Goal: Find specific page/section: Find specific page/section

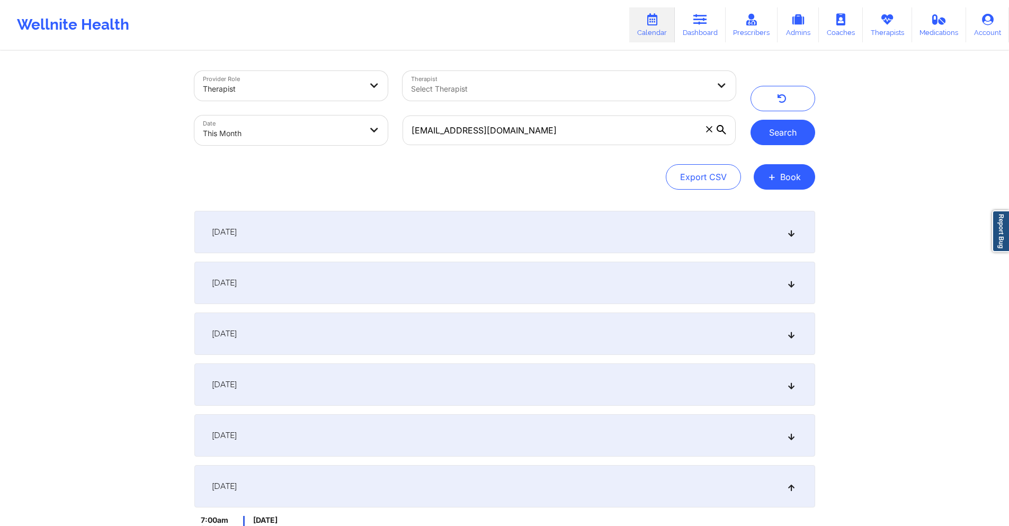
click at [778, 133] on button "Search" at bounding box center [783, 132] width 65 height 25
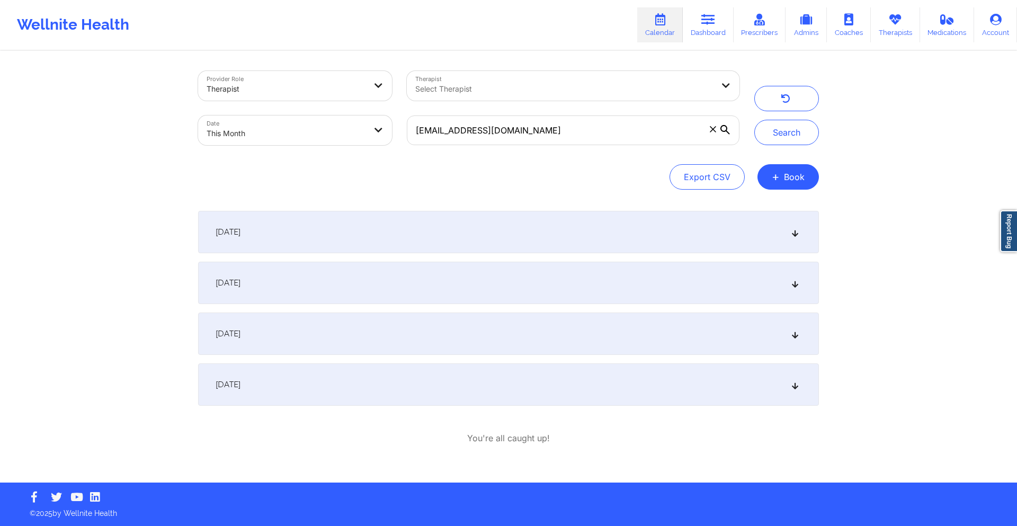
click at [470, 375] on div "September 24, 2025" at bounding box center [508, 384] width 621 height 42
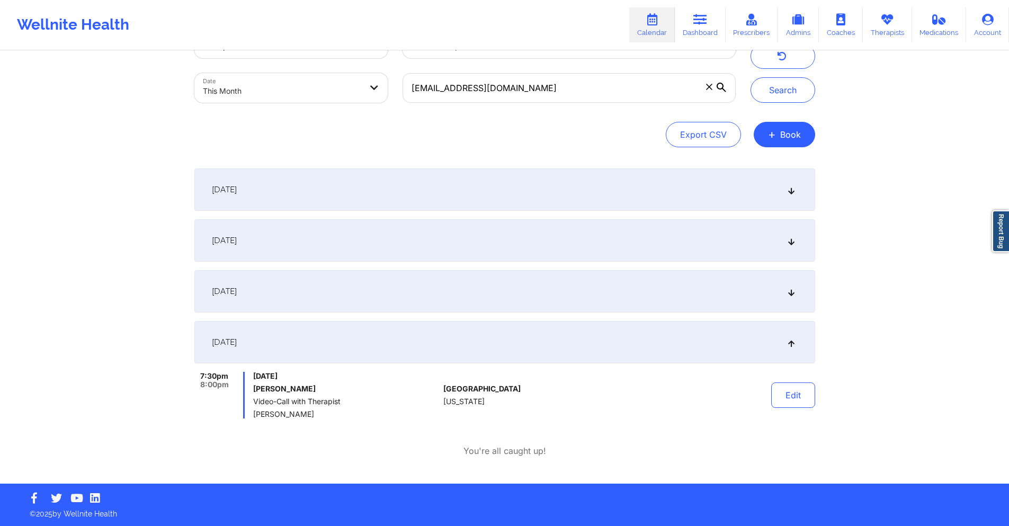
scroll to position [43, 0]
click at [534, 87] on input "miles.ariel@gmail.com" at bounding box center [569, 88] width 333 height 30
paste input "jkeenan777"
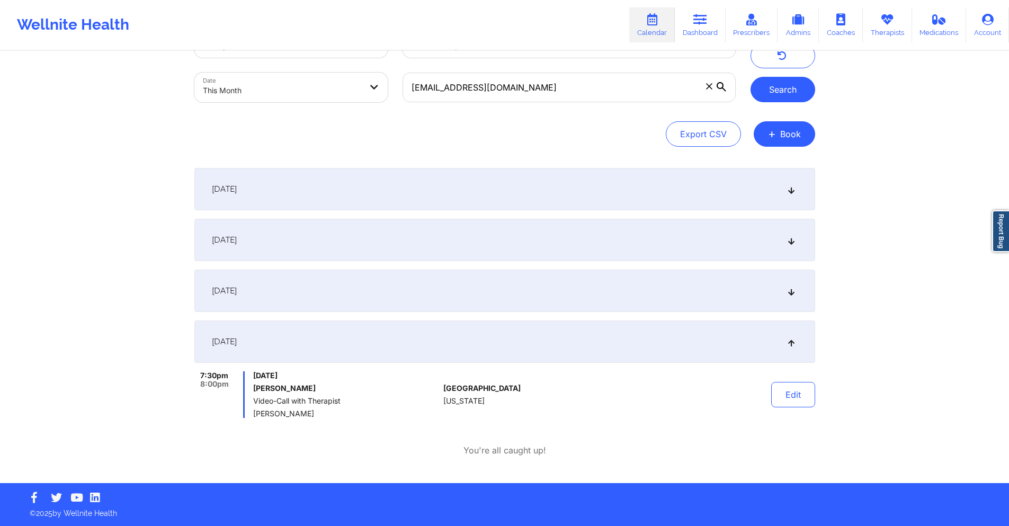
click at [794, 94] on button "Search" at bounding box center [783, 89] width 65 height 25
click at [485, 97] on input "jkeenan777@gmail.com" at bounding box center [569, 88] width 333 height 30
paste input "xedwards6"
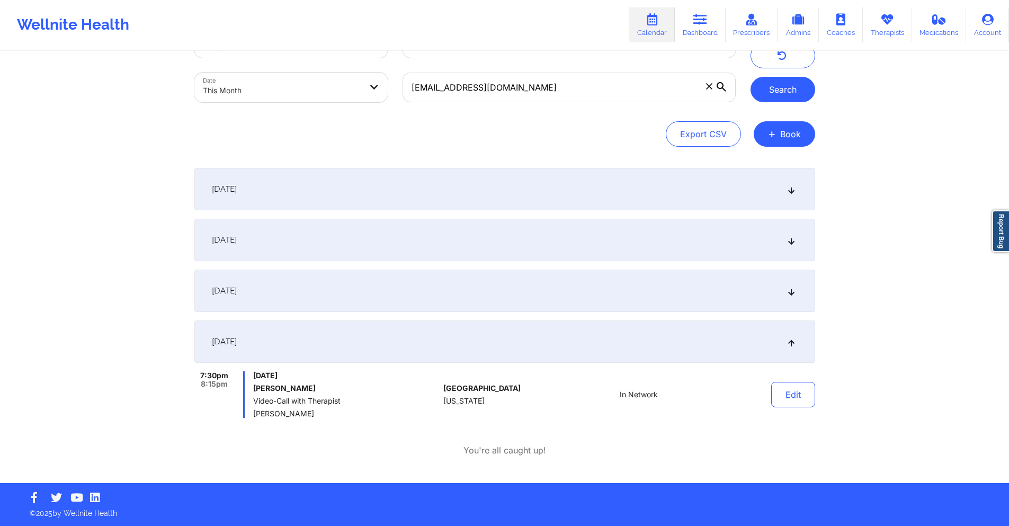
drag, startPoint x: 778, startPoint y: 84, endPoint x: 769, endPoint y: 87, distance: 9.5
click at [777, 85] on button "Search" at bounding box center [783, 89] width 65 height 25
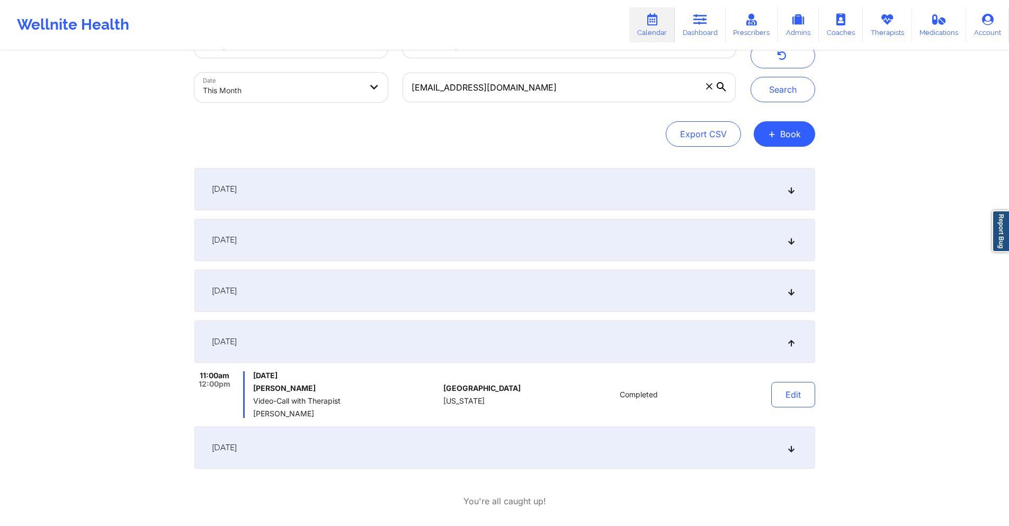
click at [413, 437] on div "September 24, 2025" at bounding box center [504, 447] width 621 height 42
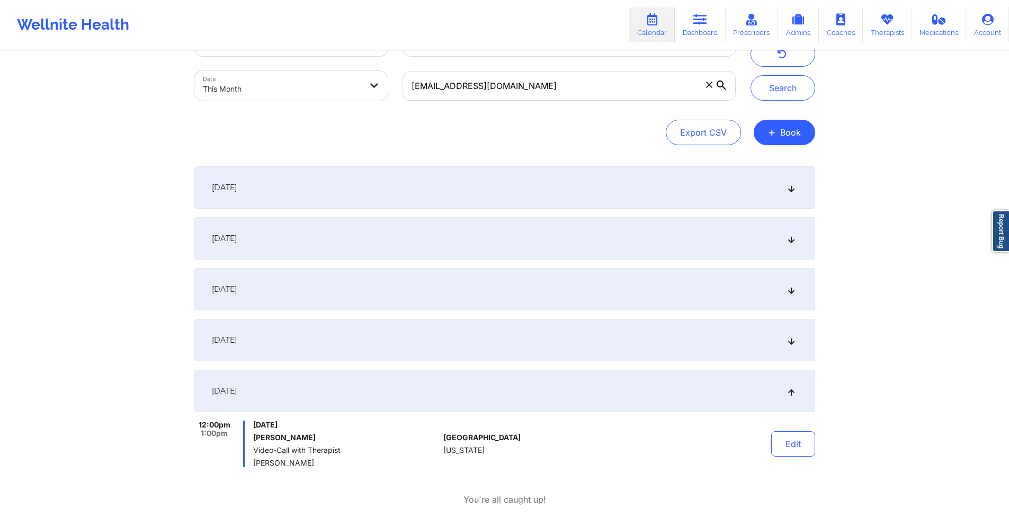
scroll to position [0, 0]
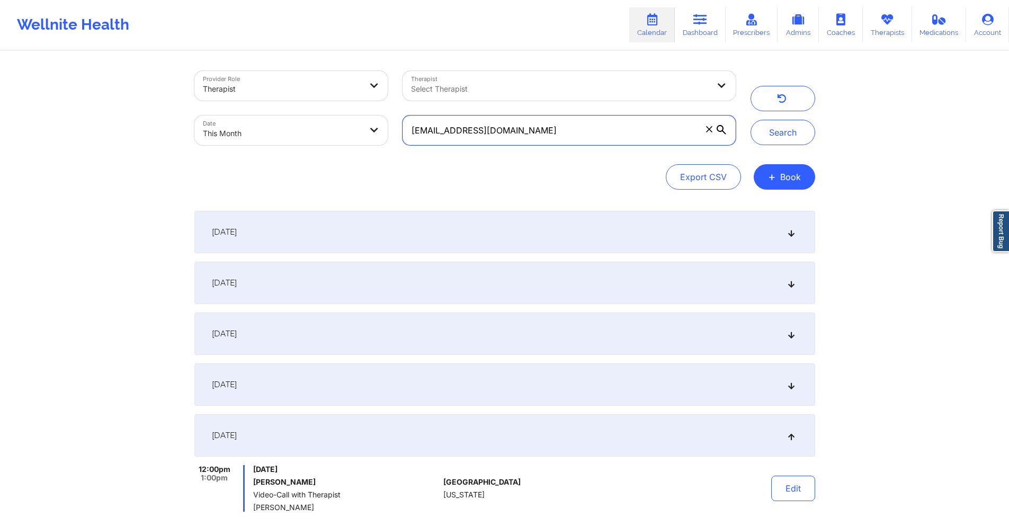
click at [515, 132] on input "xedwards6@gmail.com" at bounding box center [569, 130] width 333 height 30
paste input "ngraquitena@hot"
click at [763, 131] on button "Search" at bounding box center [783, 132] width 65 height 25
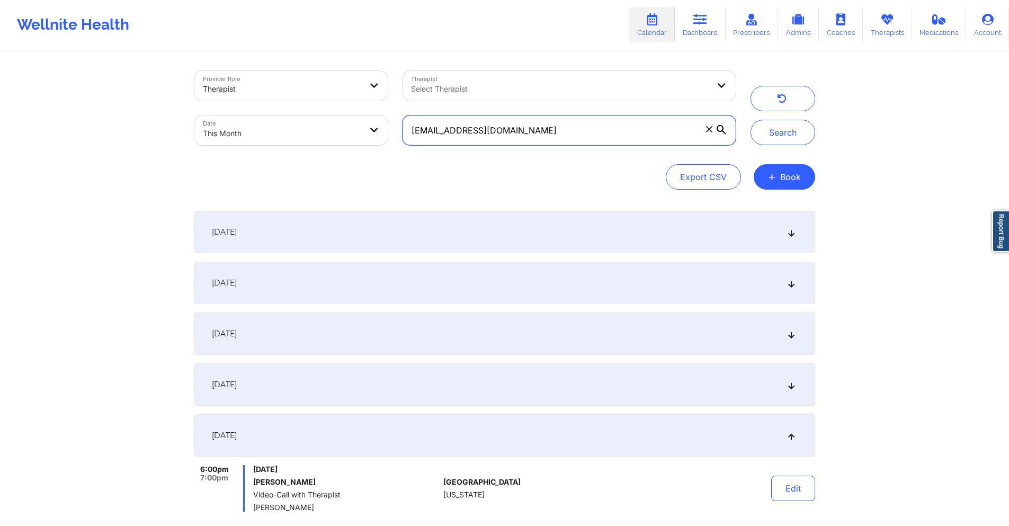
click at [567, 128] on input "ngraquitena@hotmail.com" at bounding box center [569, 130] width 333 height 30
paste input "mahabirakash8@g"
click at [768, 130] on button "Search" at bounding box center [783, 132] width 65 height 25
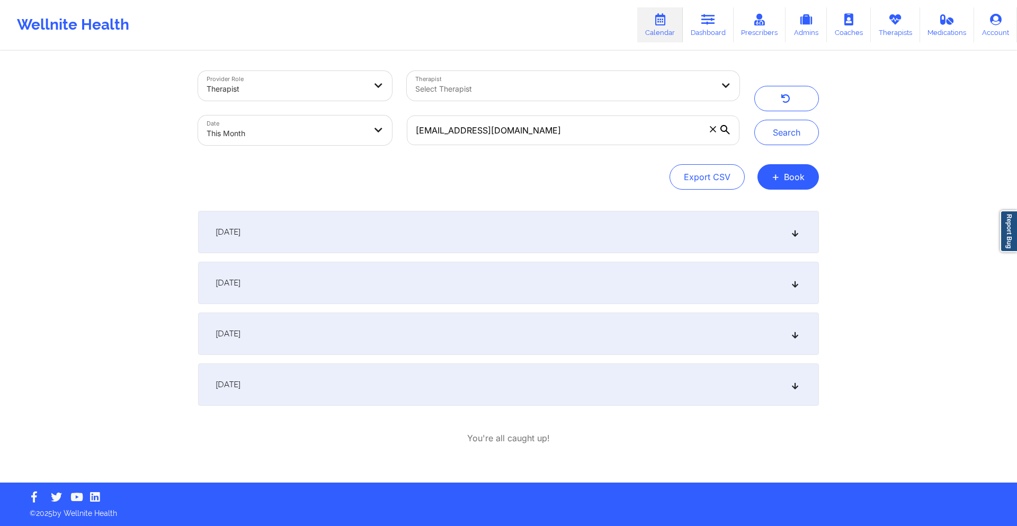
click at [462, 387] on div "September 25, 2025" at bounding box center [508, 384] width 621 height 42
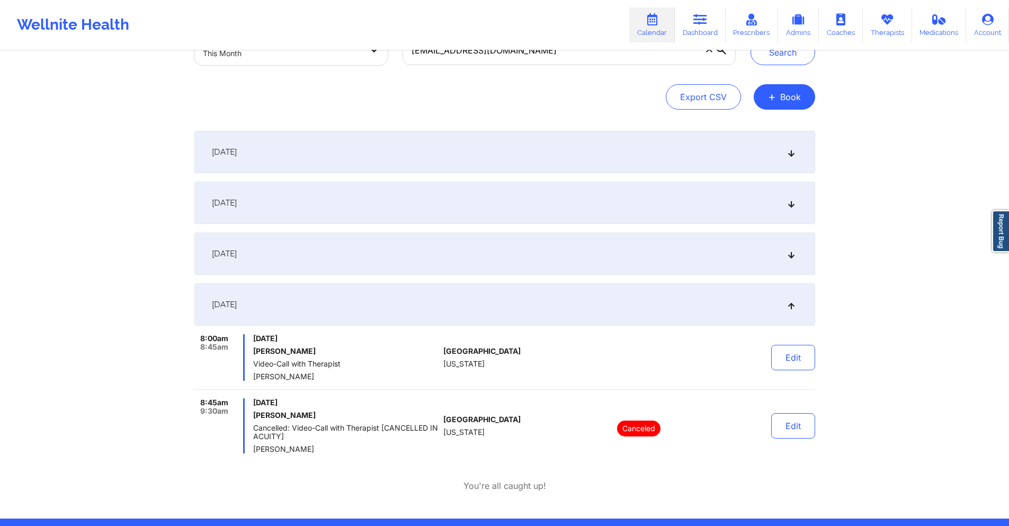
scroll to position [63, 0]
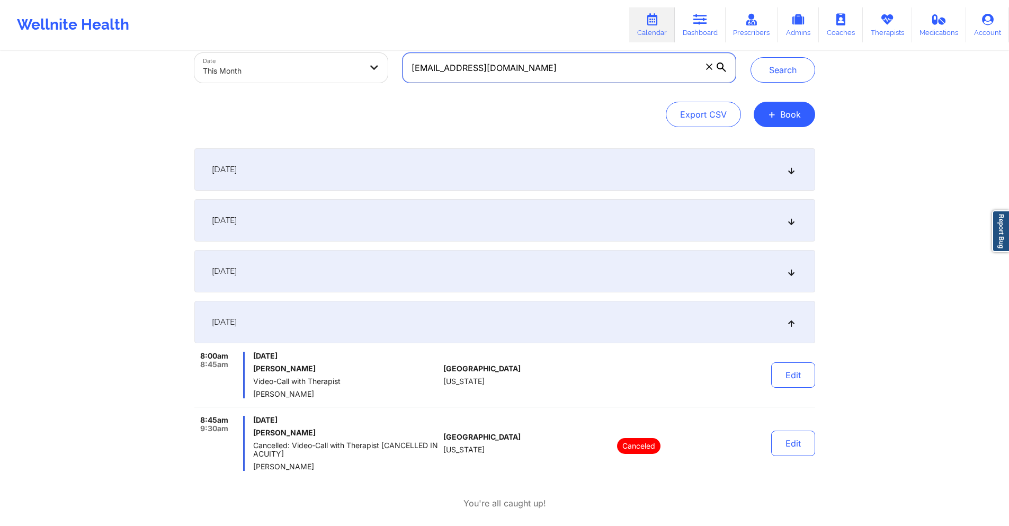
click at [591, 73] on input "mahabirakash8@gmail.com" at bounding box center [569, 68] width 333 height 30
paste input "jenniferluu70"
click at [788, 69] on button "Search" at bounding box center [783, 69] width 65 height 25
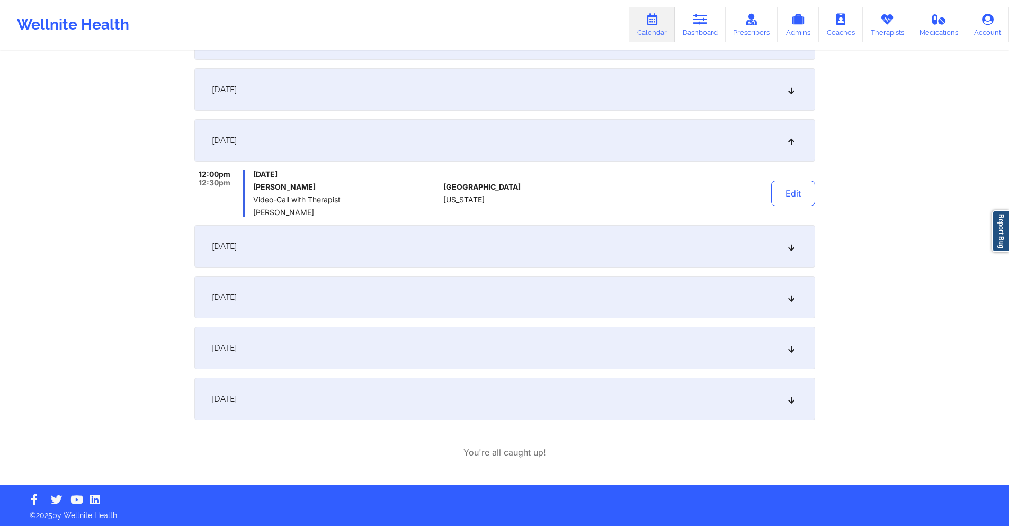
scroll to position [246, 0]
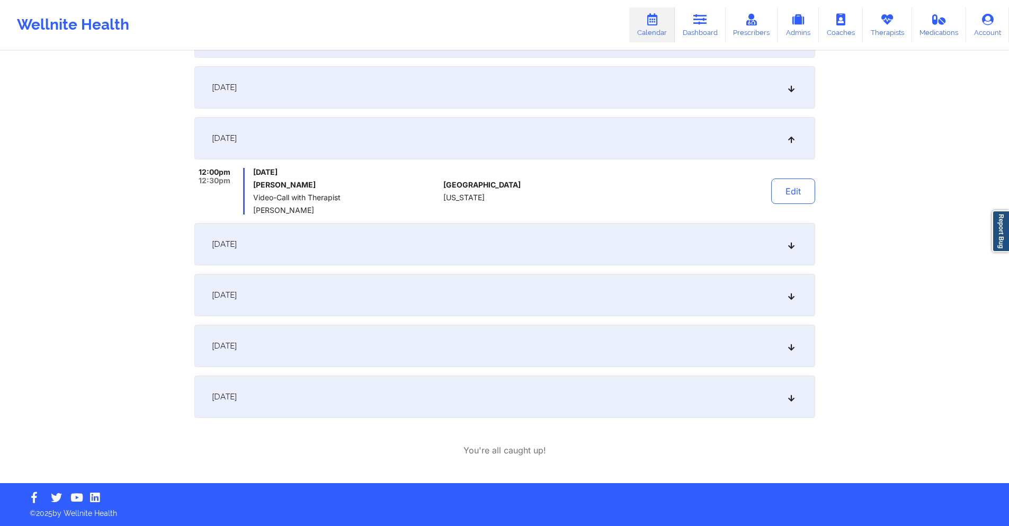
click at [443, 350] on div "September 24, 2025" at bounding box center [504, 346] width 621 height 42
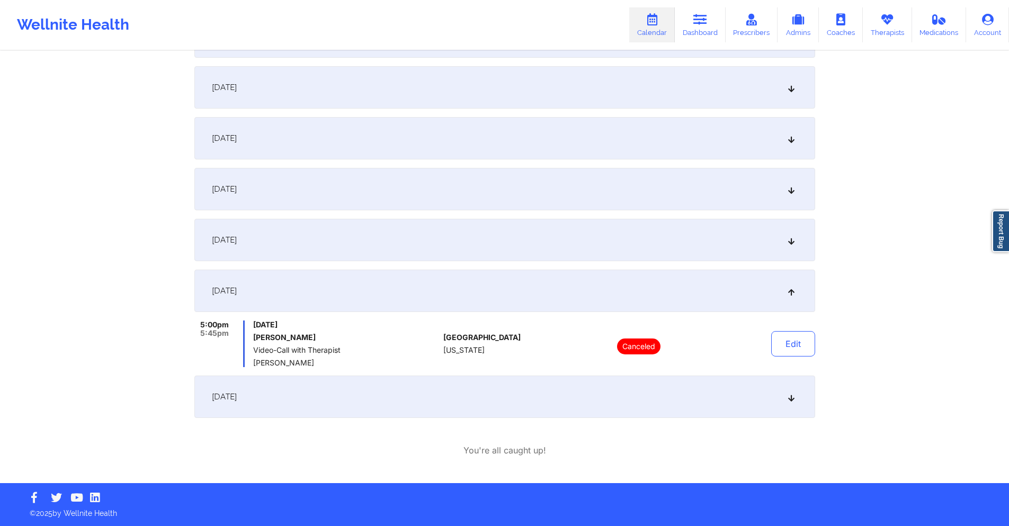
click at [411, 388] on div "September 26, 2025" at bounding box center [504, 397] width 621 height 42
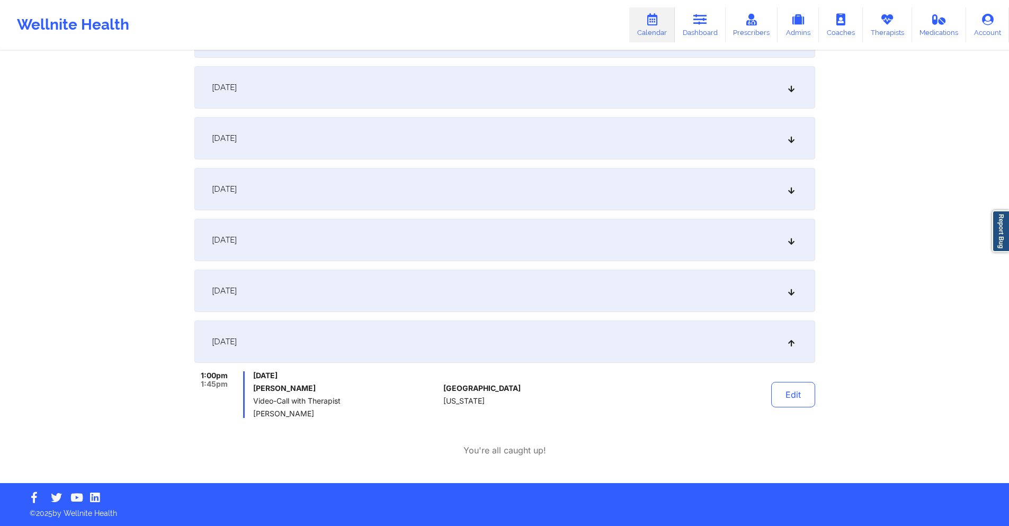
click at [406, 287] on div "September 24, 2025" at bounding box center [504, 291] width 621 height 42
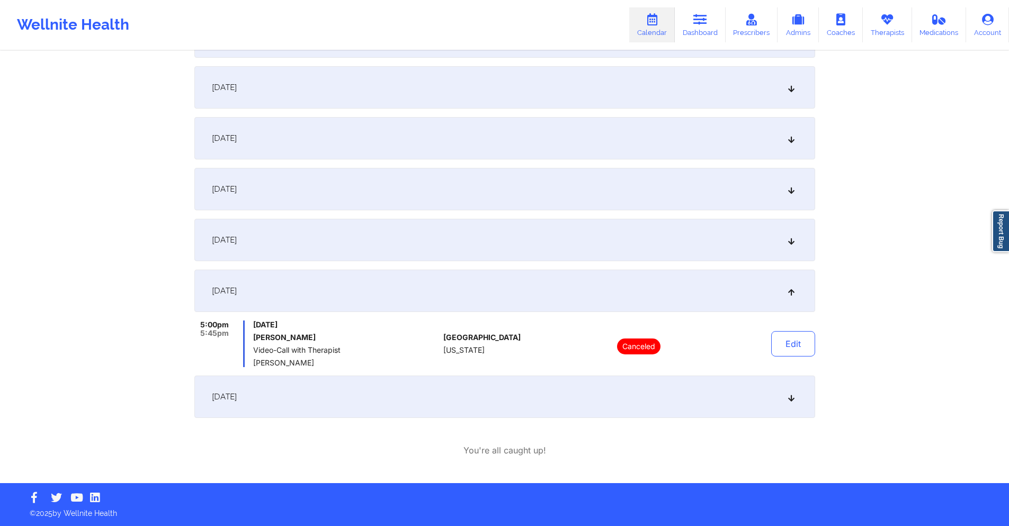
click at [411, 230] on div "September 19, 2025" at bounding box center [504, 240] width 621 height 42
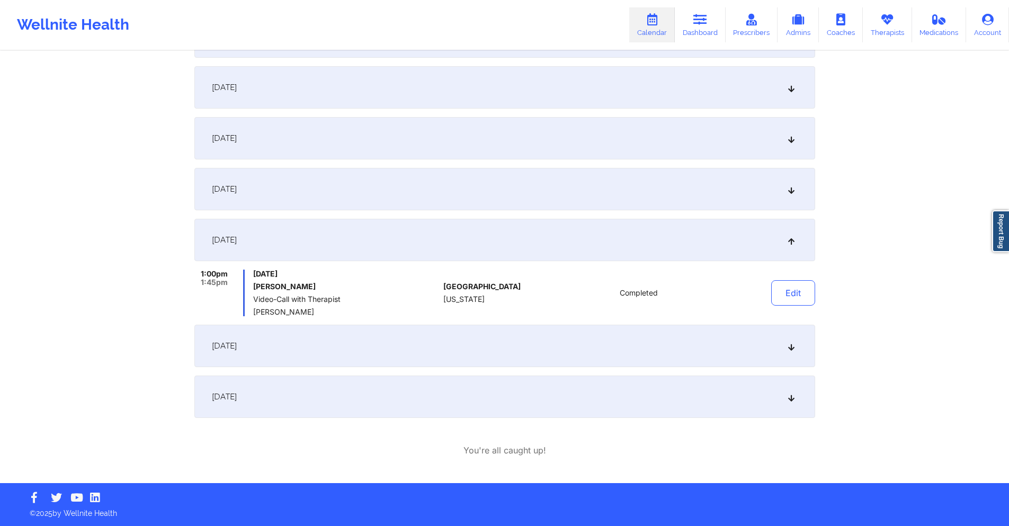
click at [372, 357] on div "September 24, 2025" at bounding box center [504, 346] width 621 height 42
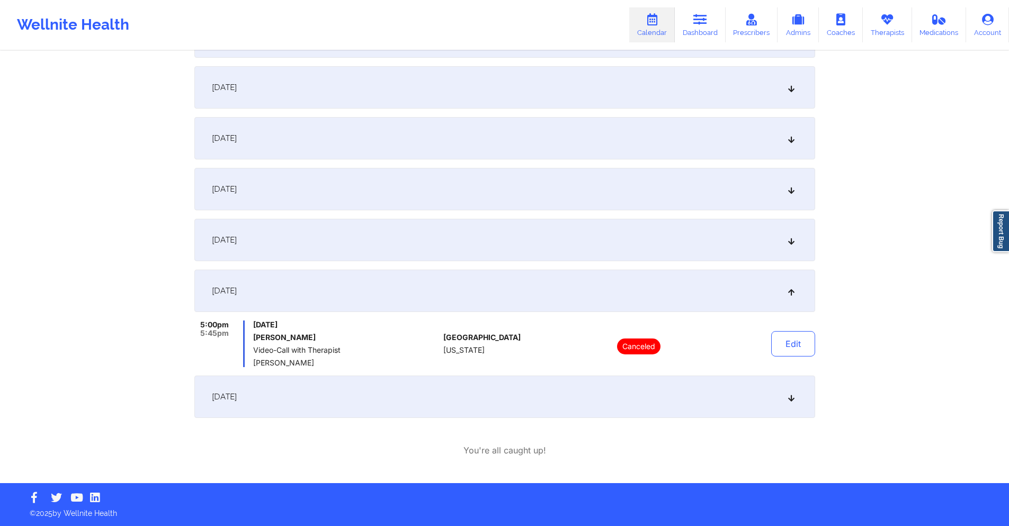
click at [306, 188] on div "September 17, 2025" at bounding box center [504, 189] width 621 height 42
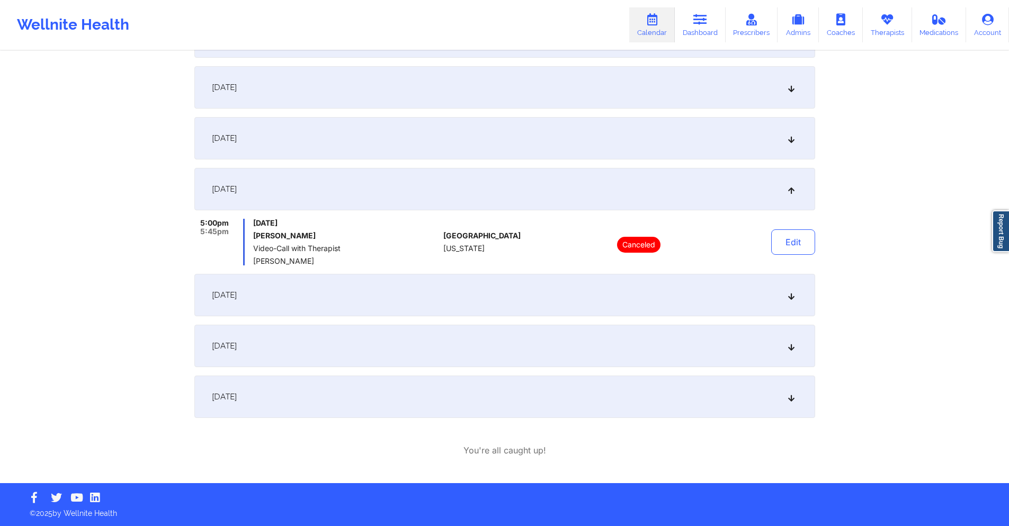
click at [237, 299] on span "September 19, 2025" at bounding box center [224, 295] width 25 height 11
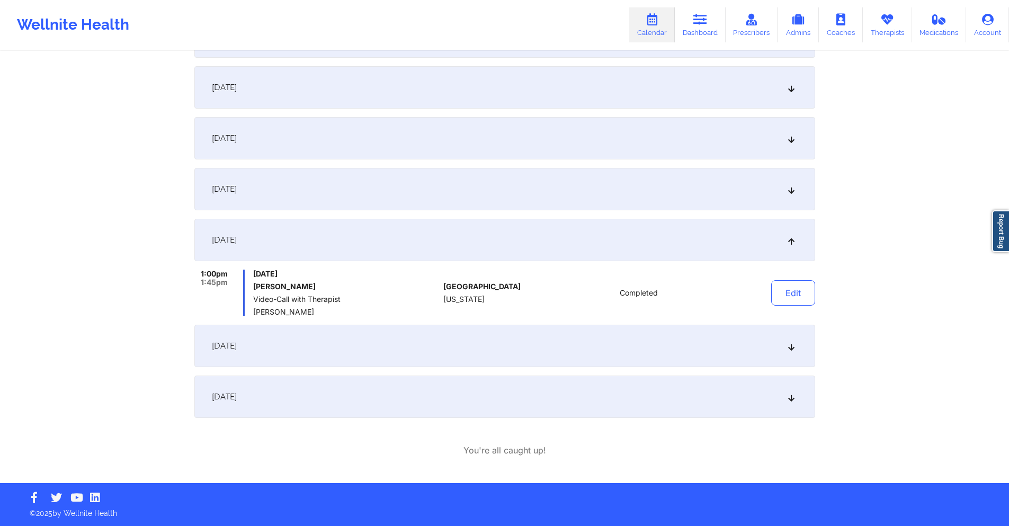
click at [305, 186] on div "September 17, 2025" at bounding box center [504, 189] width 621 height 42
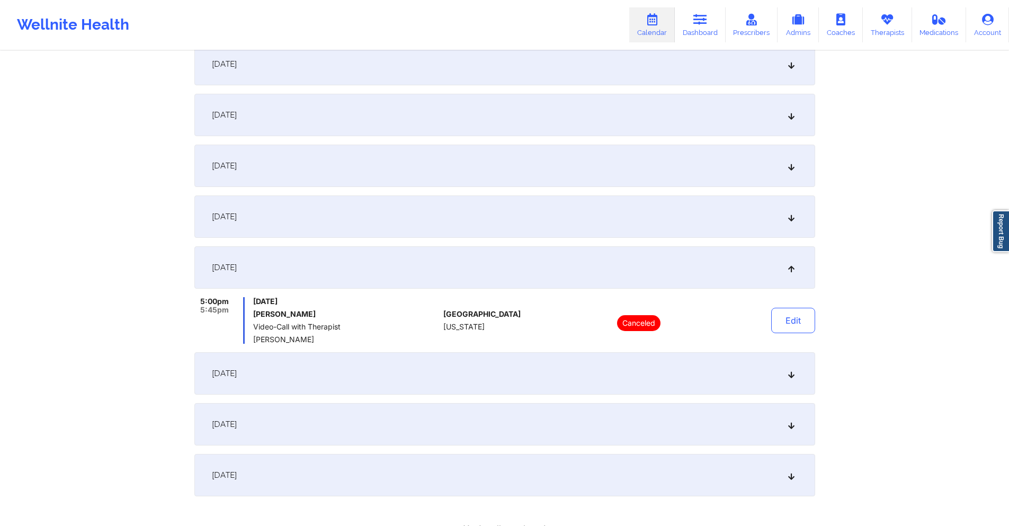
scroll to position [0, 0]
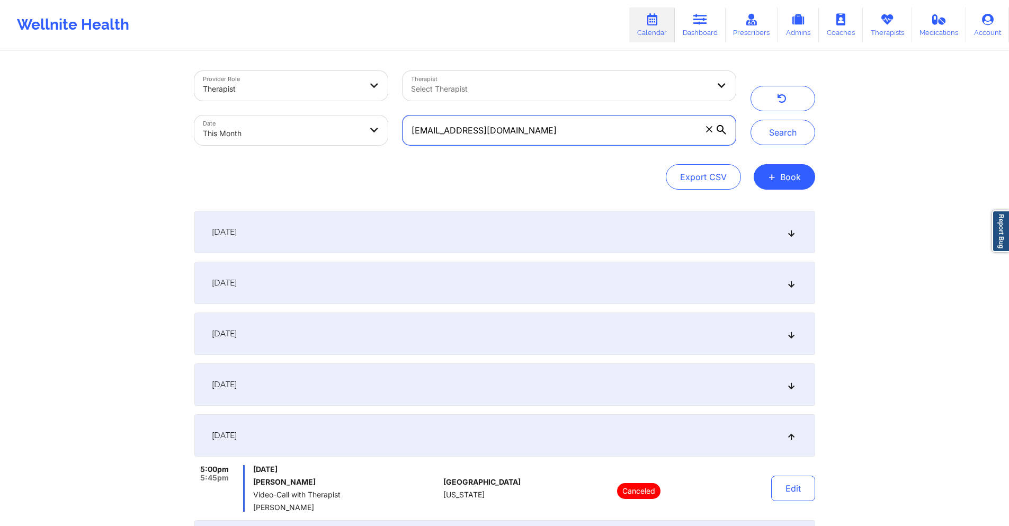
click at [582, 129] on input "jenniferluu70@gmail.com" at bounding box center [569, 130] width 333 height 30
paste input "cshoyte"
click at [785, 126] on button "Search" at bounding box center [783, 132] width 65 height 25
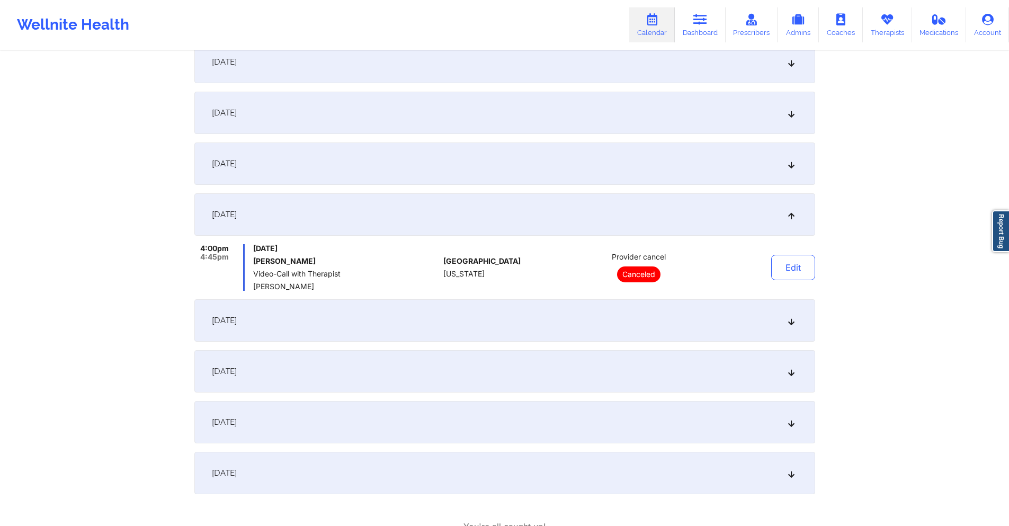
scroll to position [297, 0]
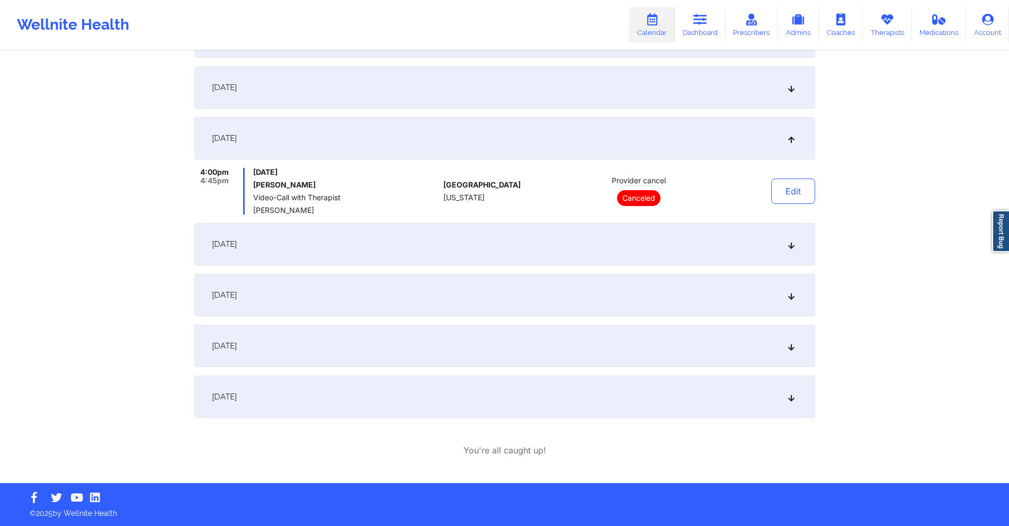
click at [414, 352] on div "September 26, 2025" at bounding box center [504, 346] width 621 height 42
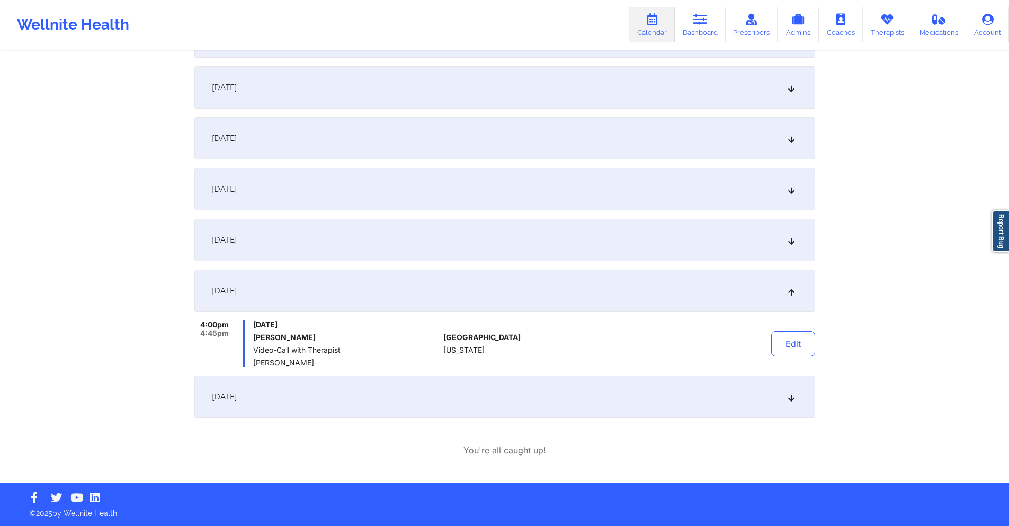
click at [389, 394] on div "September 29, 2025" at bounding box center [504, 397] width 621 height 42
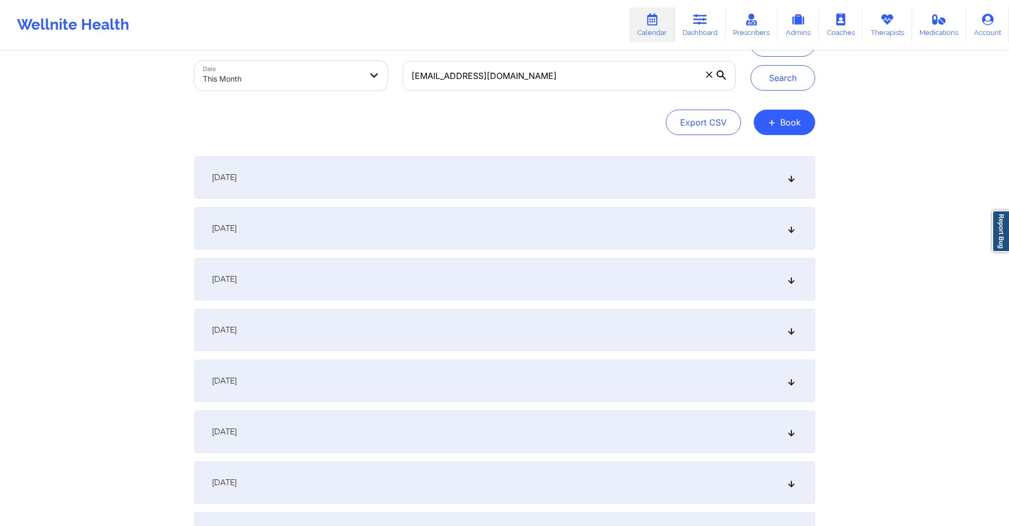
scroll to position [0, 0]
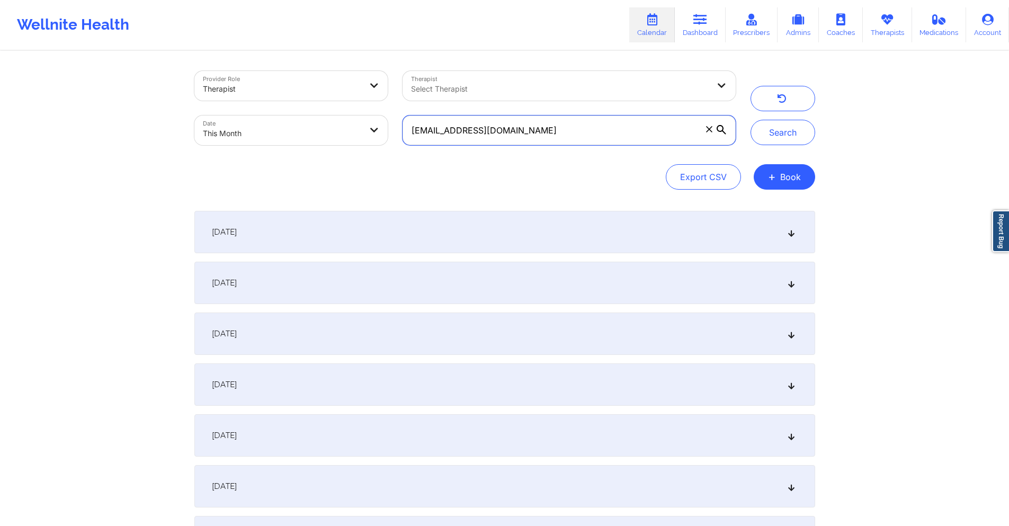
click at [547, 138] on input "cshoyte@gmail.com" at bounding box center [569, 130] width 333 height 30
click at [540, 135] on input "cshoyte@gmail.com" at bounding box center [569, 130] width 333 height 30
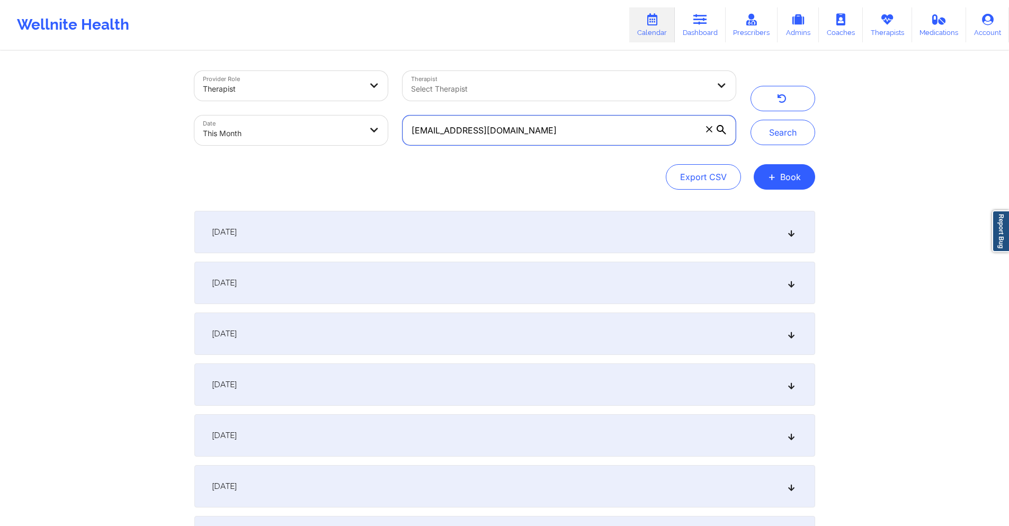
click at [540, 135] on input "cshoyte@gmail.com" at bounding box center [569, 130] width 333 height 30
paste input "nijaadickerson777@yahoo"
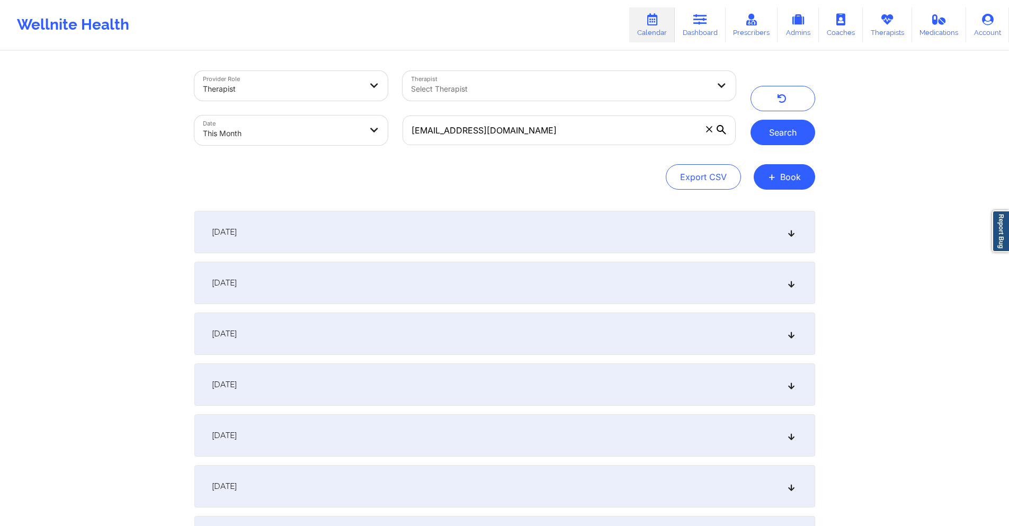
click at [780, 126] on button "Search" at bounding box center [783, 132] width 65 height 25
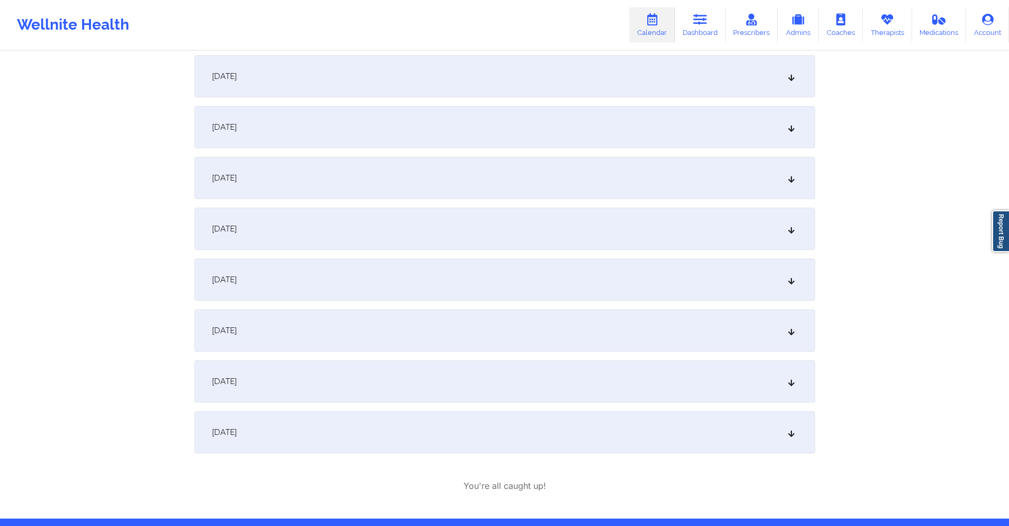
scroll to position [191, 0]
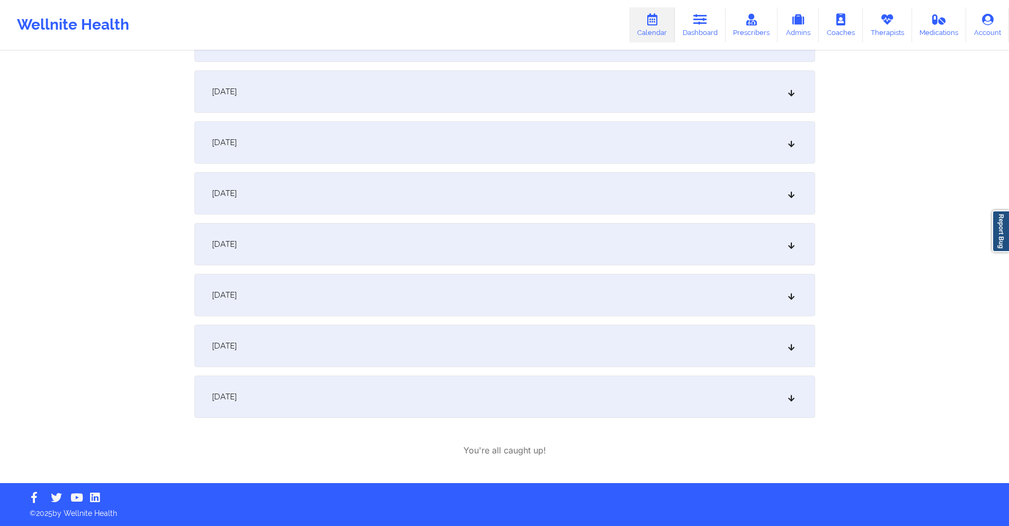
click at [459, 354] on div "September 23, 2025" at bounding box center [504, 346] width 621 height 42
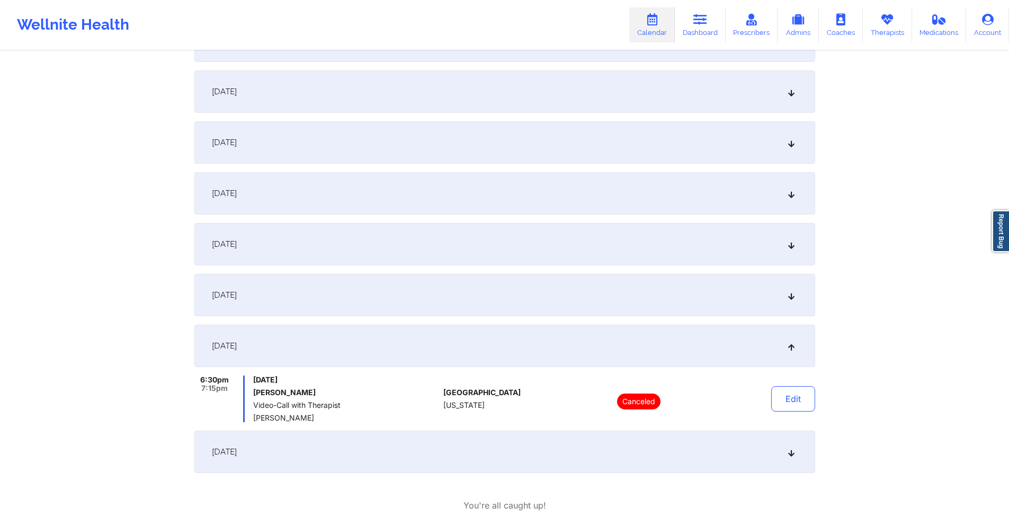
click at [453, 295] on div "September 19, 2025" at bounding box center [504, 295] width 621 height 42
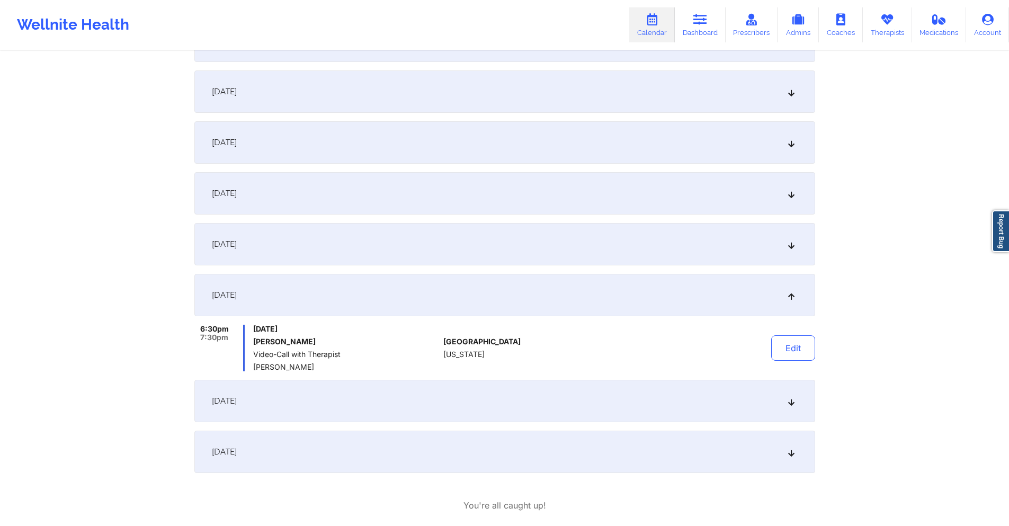
click at [372, 402] on div "September 23, 2025" at bounding box center [504, 401] width 621 height 42
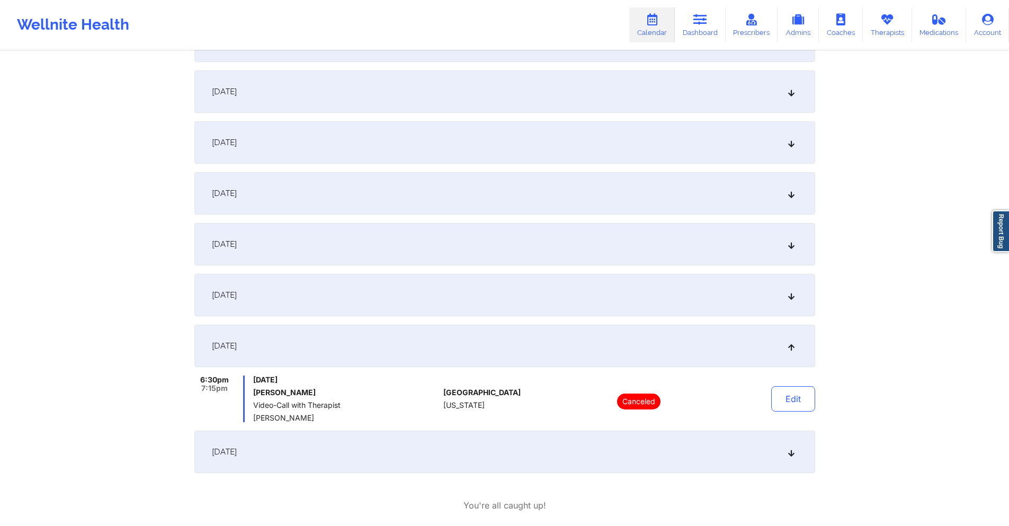
click at [377, 442] on div "September 26, 2025" at bounding box center [504, 452] width 621 height 42
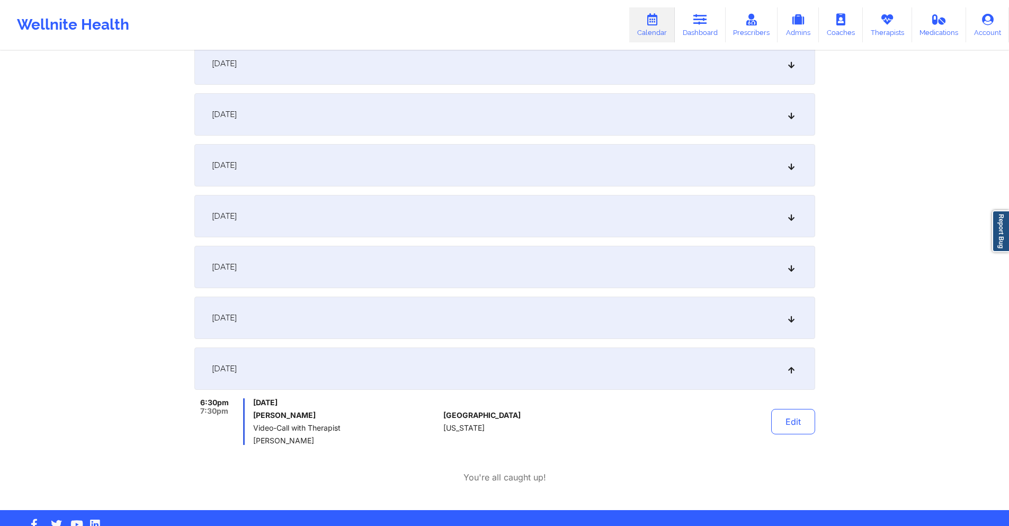
scroll to position [246, 0]
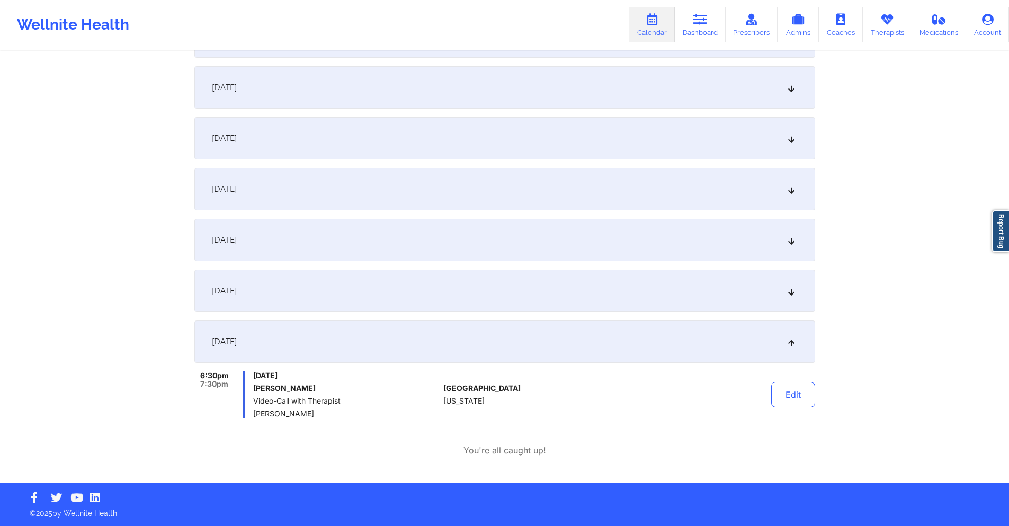
click at [291, 195] on div "September 16, 2025" at bounding box center [504, 189] width 621 height 42
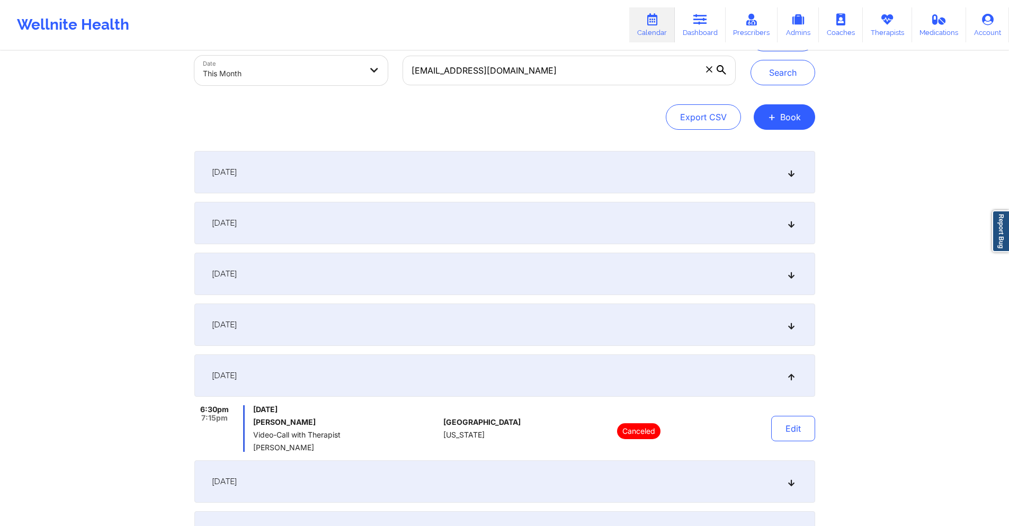
scroll to position [0, 0]
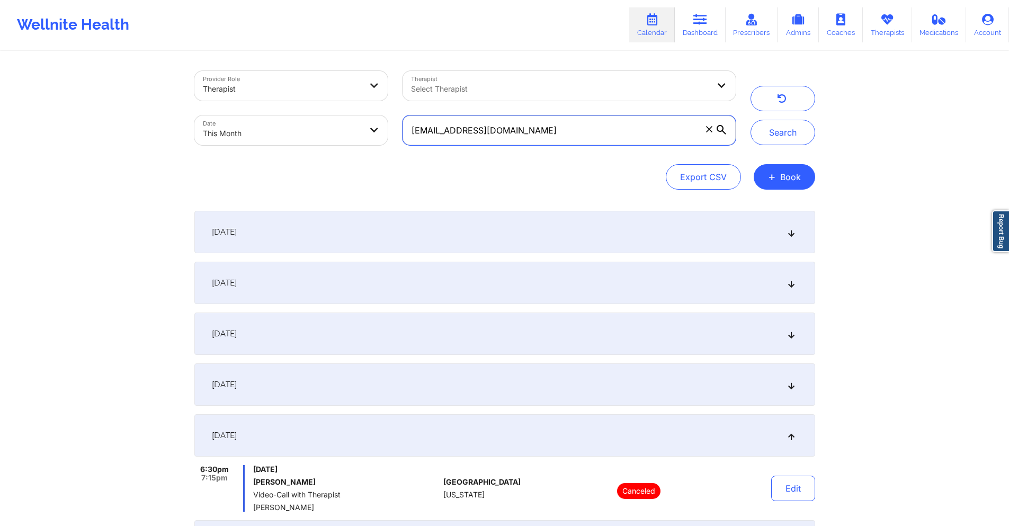
click at [580, 131] on input "nijaadickerson777@yahoo.com" at bounding box center [569, 130] width 333 height 30
paste input "danielaramos2412@gmail"
click at [780, 131] on button "Search" at bounding box center [783, 132] width 65 height 25
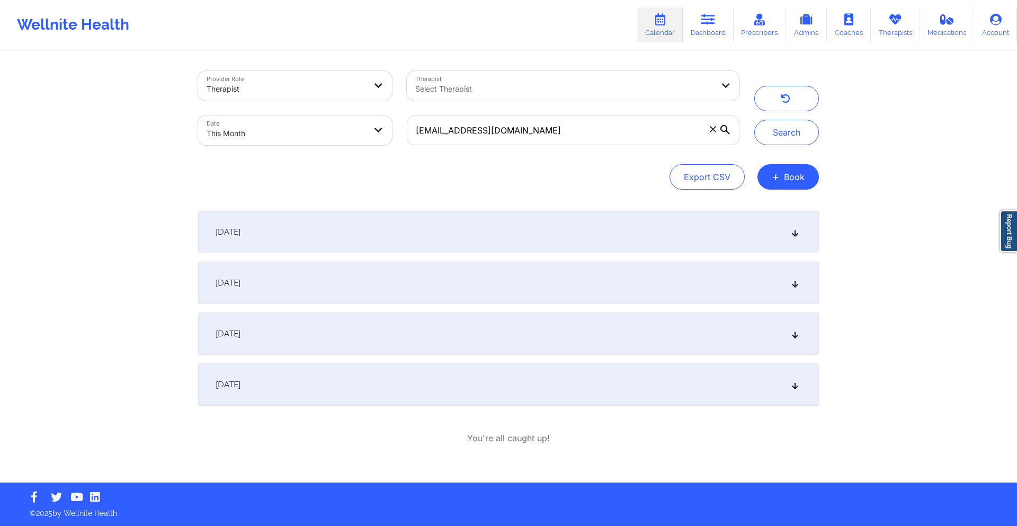
click at [415, 385] on div "September 26, 2025" at bounding box center [508, 384] width 621 height 42
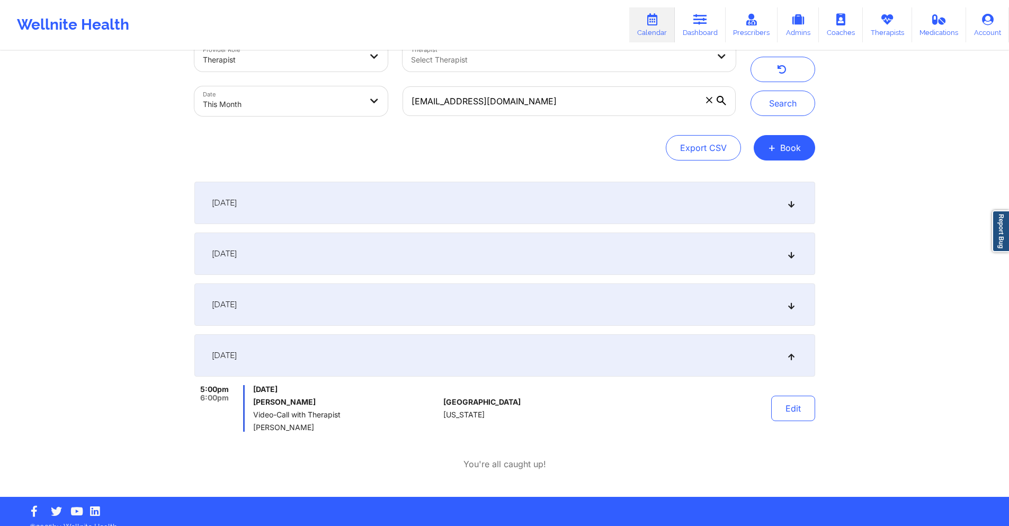
scroll to position [43, 0]
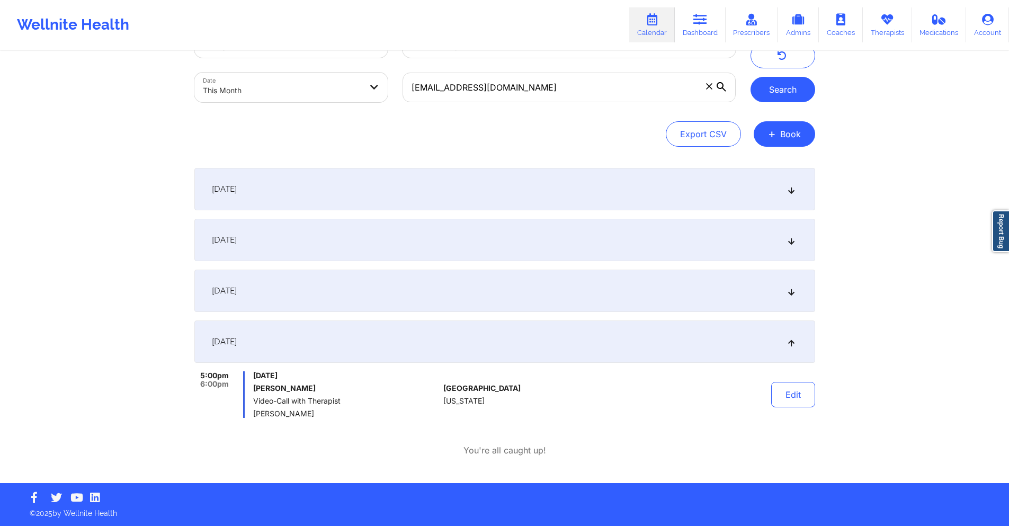
click at [788, 80] on button "Search" at bounding box center [783, 89] width 65 height 25
click at [577, 91] on input "danielaramos2412@gmail.com" at bounding box center [569, 88] width 333 height 30
paste input "ea051055"
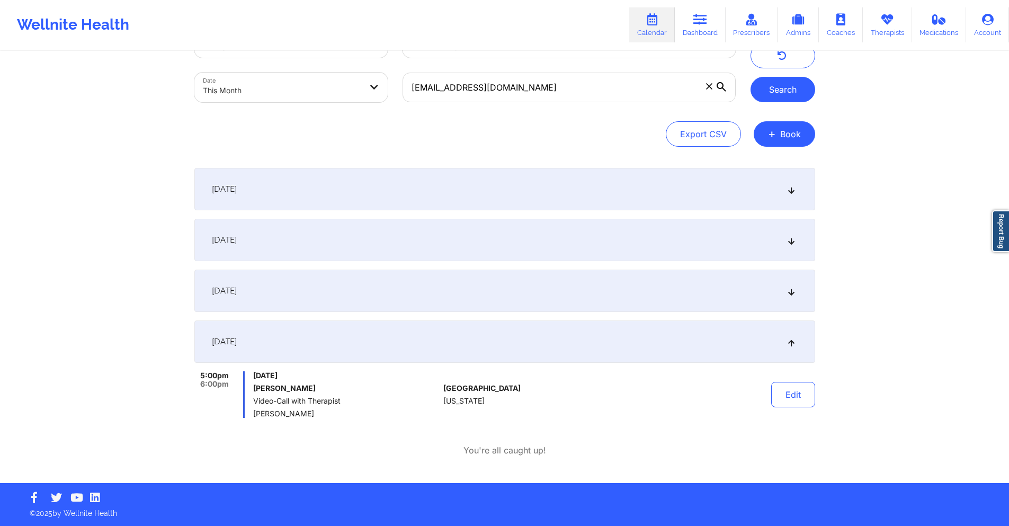
click at [790, 93] on button "Search" at bounding box center [783, 89] width 65 height 25
click at [339, 271] on div "September 19, 2025" at bounding box center [504, 291] width 621 height 42
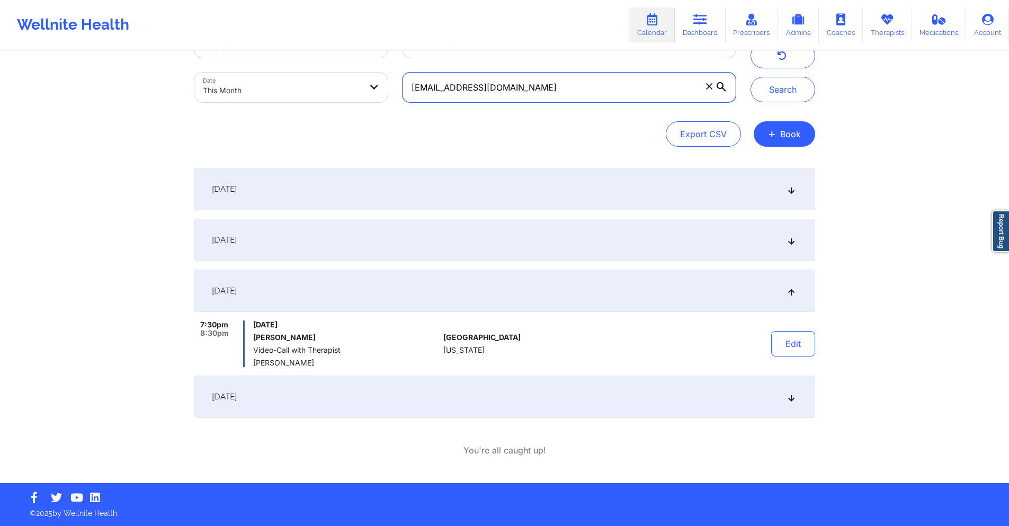
click at [469, 98] on input "dea051055@gmail.com" at bounding box center [569, 88] width 333 height 30
paste input ""From 2025-08-29 session From 2025-08-01 session From 2025-07-11 session From 2…"
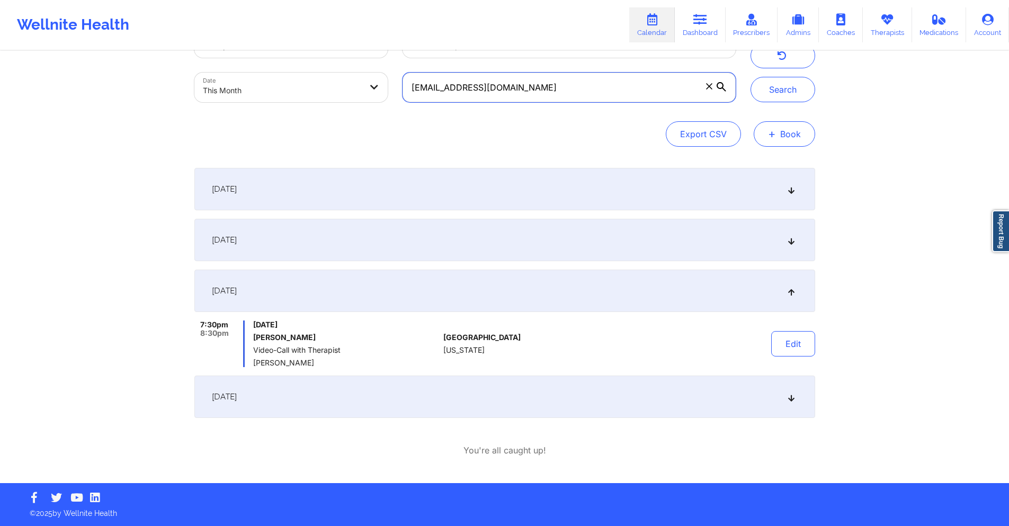
paste input "mhtrobman"
click at [787, 96] on button "Search" at bounding box center [783, 89] width 65 height 25
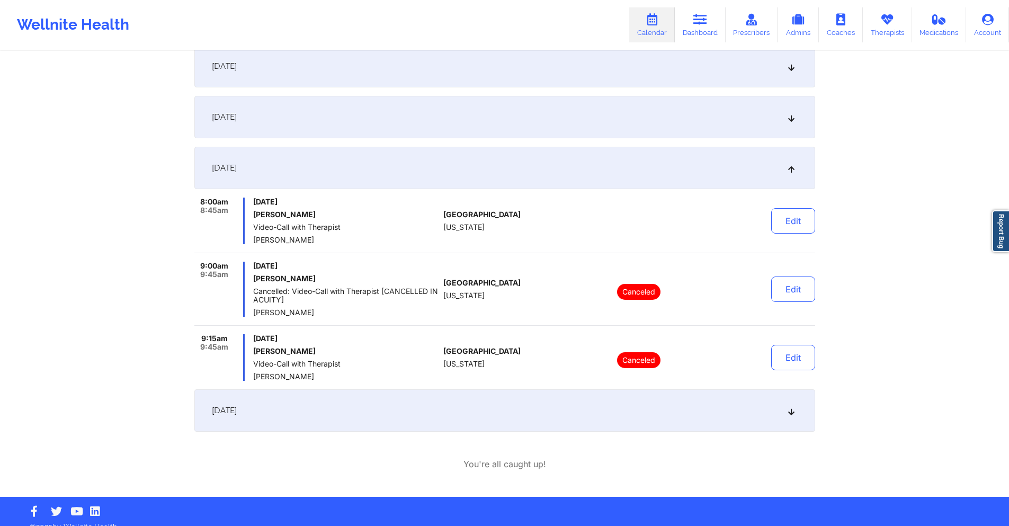
scroll to position [180, 0]
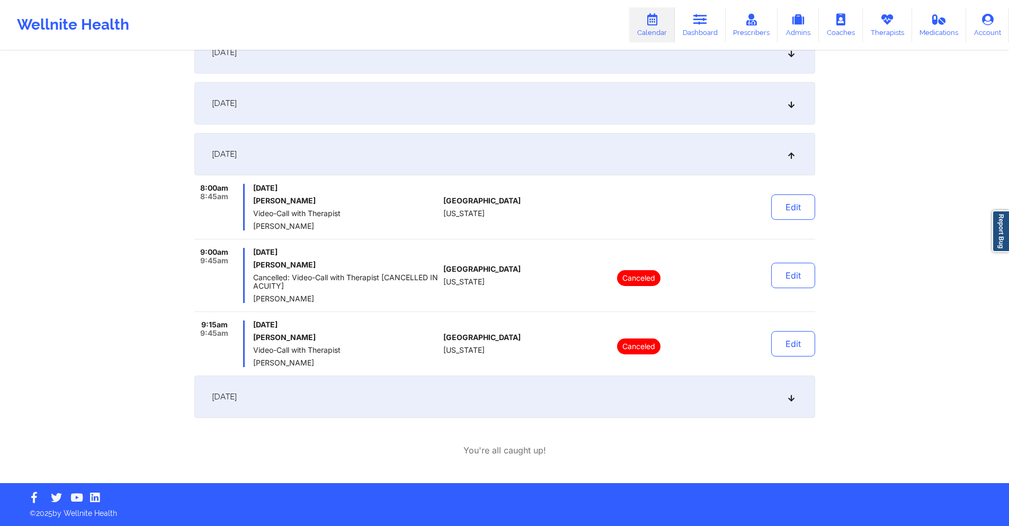
click at [484, 399] on div "September 26, 2025" at bounding box center [504, 397] width 621 height 42
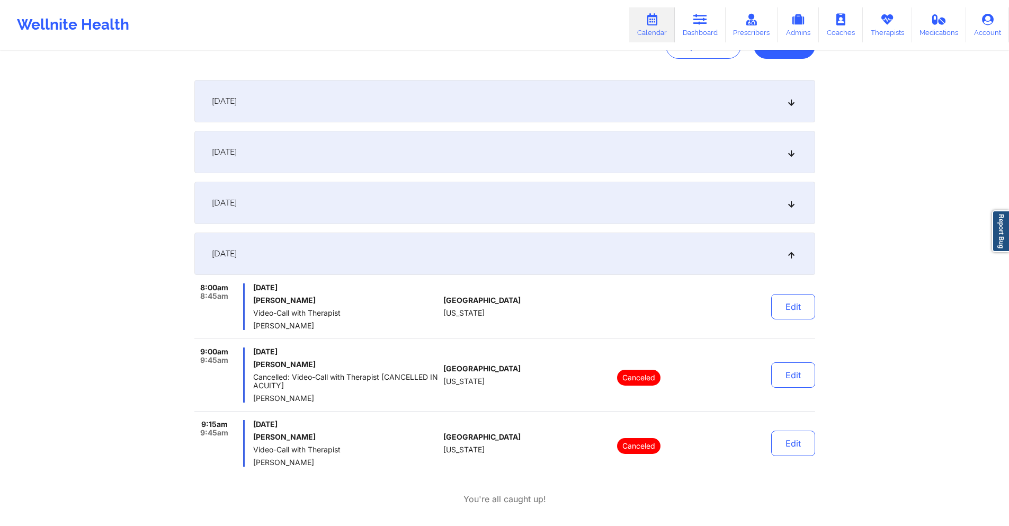
scroll to position [0, 0]
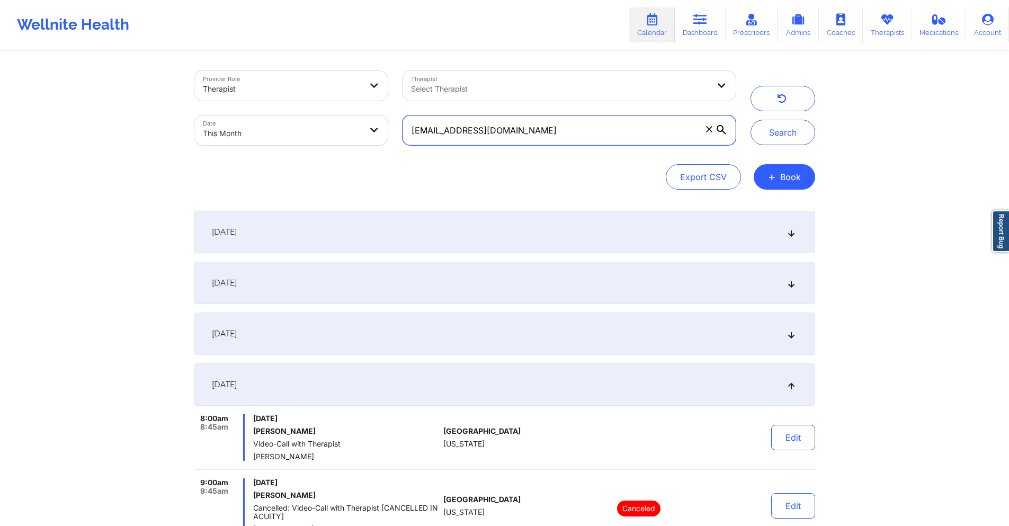
click at [554, 134] on input "mhtrobman@gmail.com" at bounding box center [569, 130] width 333 height 30
paste input "circusdiem"
click at [795, 126] on button "Search" at bounding box center [783, 132] width 65 height 25
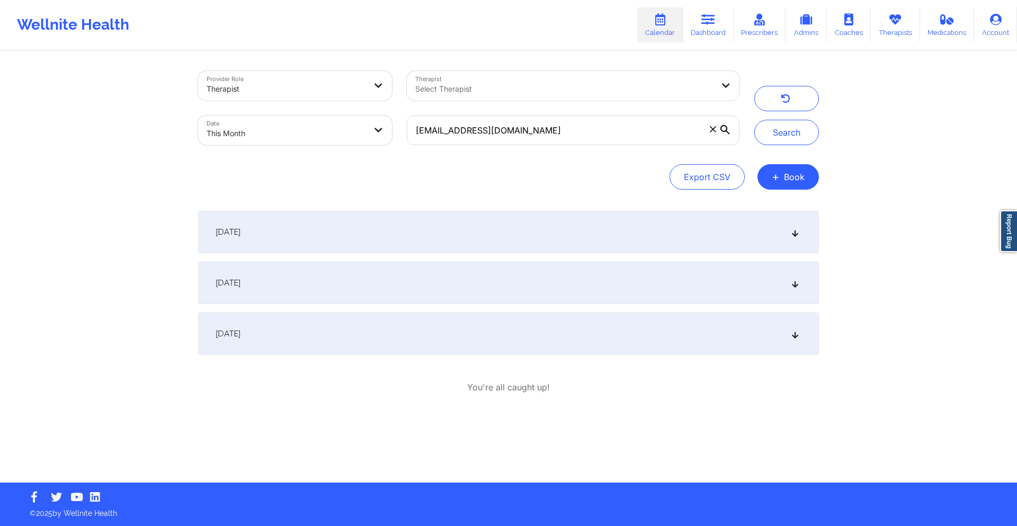
click at [655, 234] on div "September 12, 2025" at bounding box center [508, 232] width 621 height 42
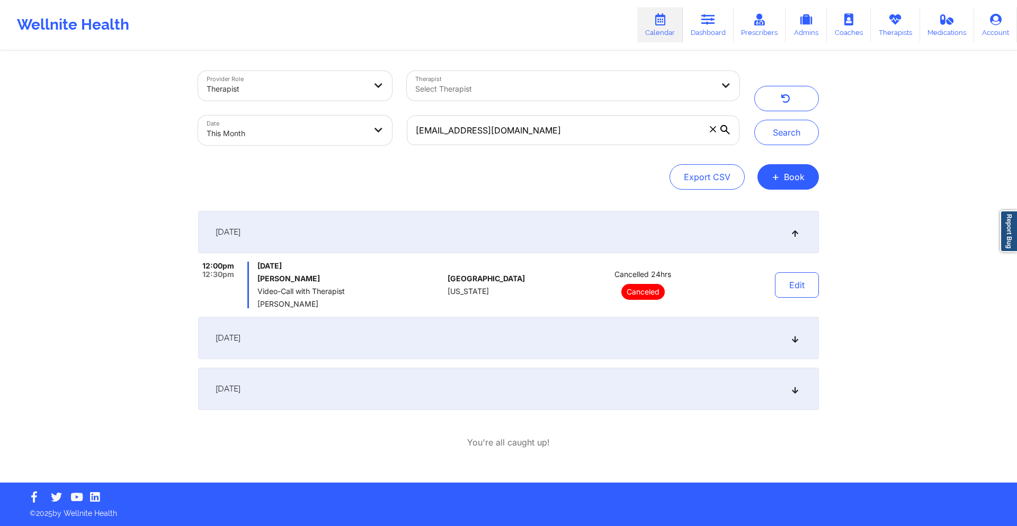
click at [598, 337] on div "September 19, 2025" at bounding box center [508, 338] width 621 height 42
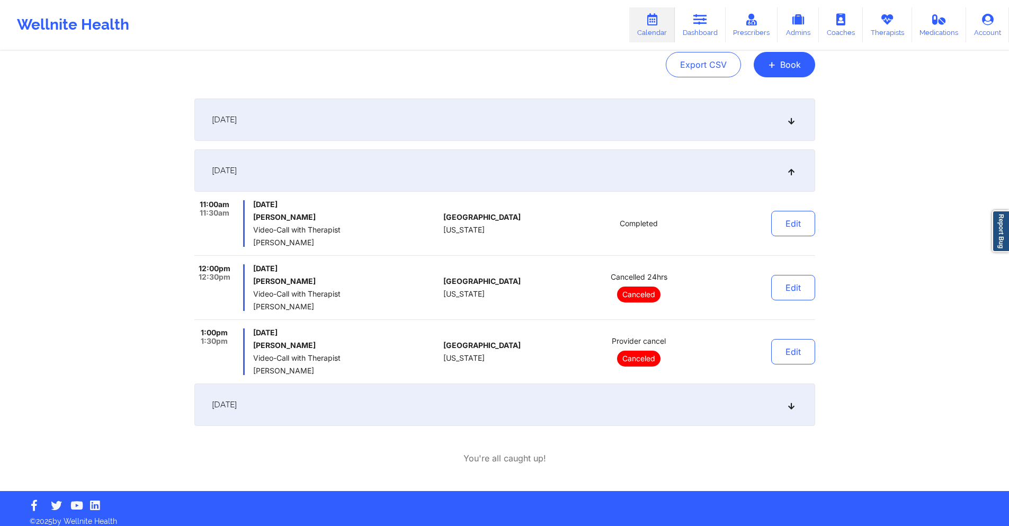
scroll to position [120, 0]
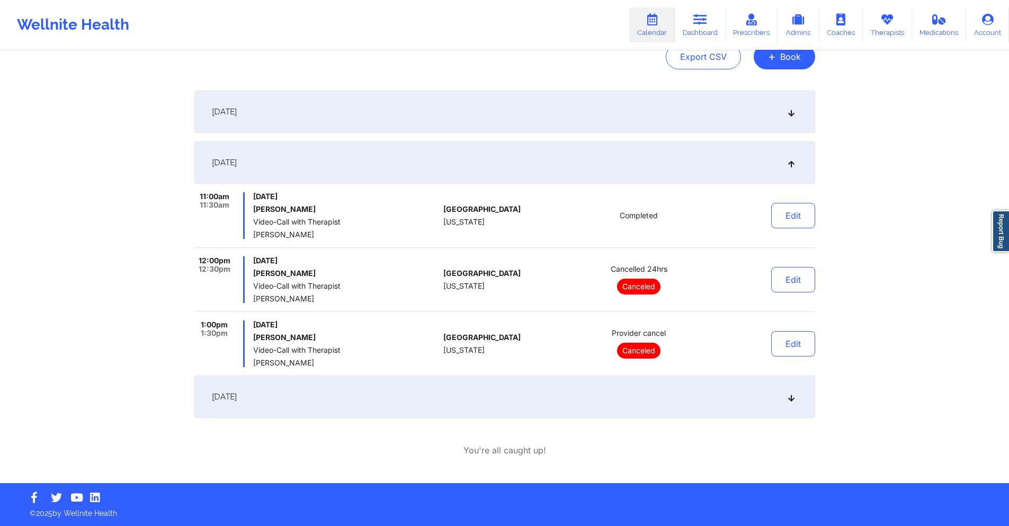
click at [497, 394] on div "September 26, 2025" at bounding box center [504, 397] width 621 height 42
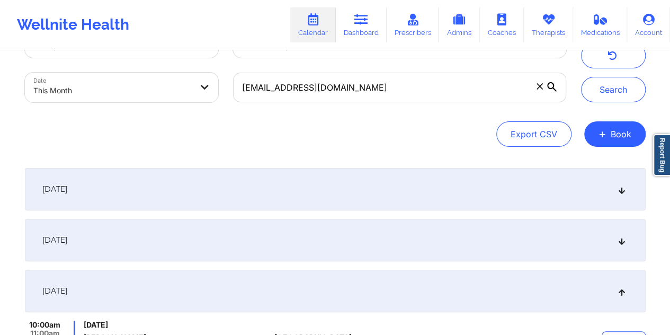
scroll to position [0, 0]
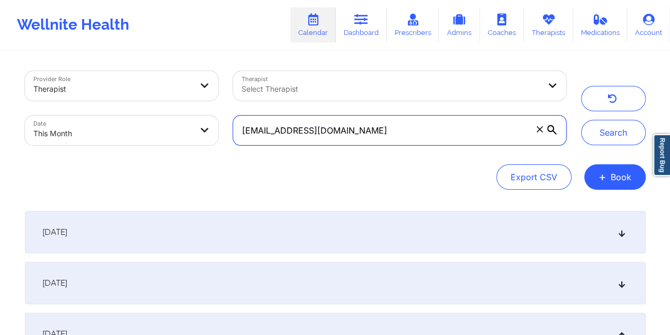
click at [354, 139] on input "circusdiem@gmail.com" at bounding box center [399, 130] width 333 height 30
paste input "hristinee80"
type input "christinee80@gmail.com"
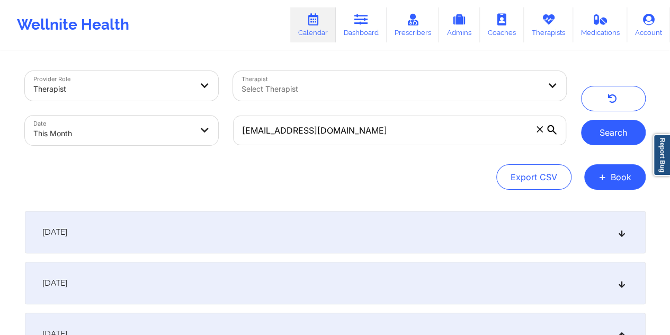
click at [596, 137] on button "Search" at bounding box center [613, 132] width 65 height 25
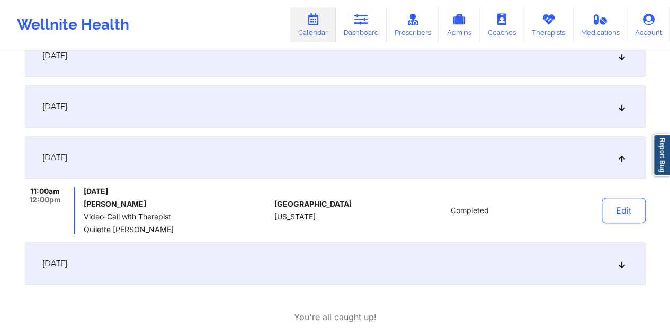
scroll to position [234, 0]
